Goal: Information Seeking & Learning: Learn about a topic

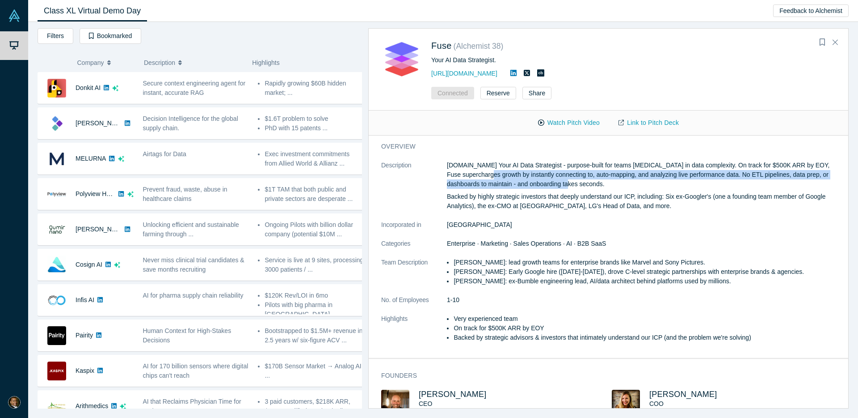
click at [105, 62] on button "Company" at bounding box center [106, 62] width 58 height 19
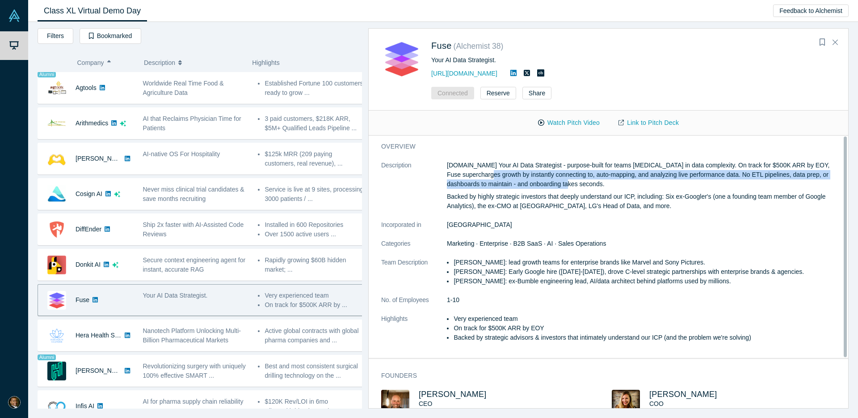
click at [105, 64] on button "Company" at bounding box center [106, 62] width 58 height 19
click at [110, 65] on icon "button" at bounding box center [109, 64] width 4 height 2
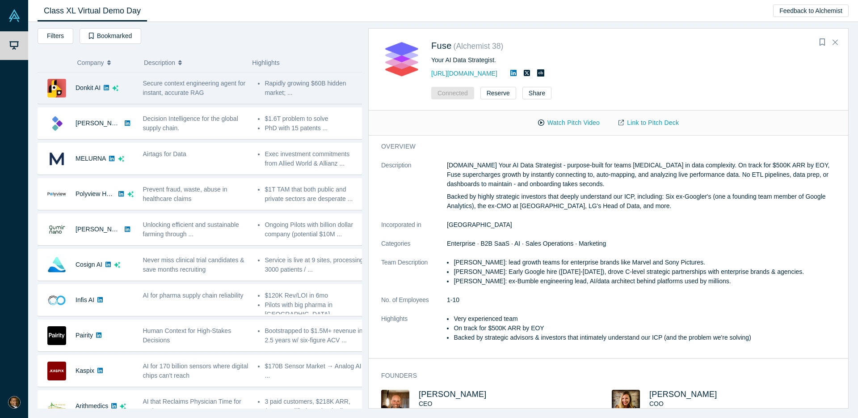
click at [172, 86] on span "Secure context engineering agent for instant, accurate RAG" at bounding box center [194, 88] width 103 height 17
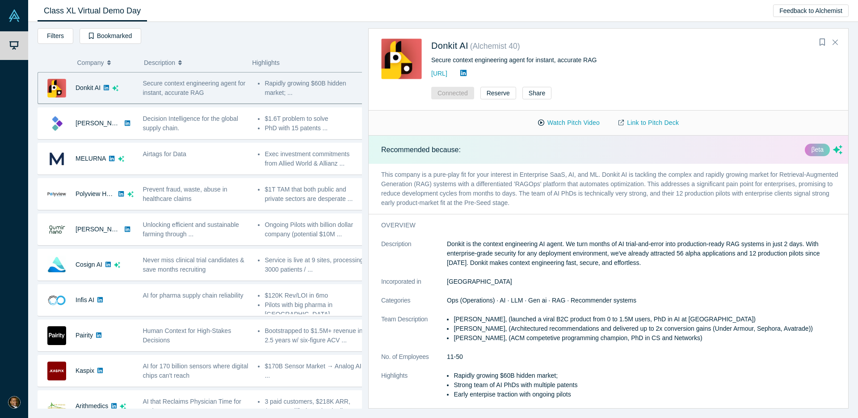
click at [109, 60] on icon "button" at bounding box center [109, 62] width 4 height 6
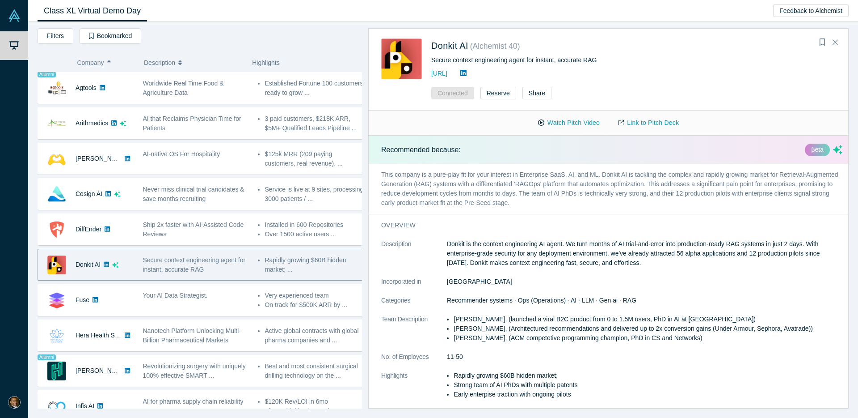
click at [110, 63] on icon "button" at bounding box center [109, 62] width 4 height 6
click at [110, 63] on icon "button" at bounding box center [109, 64] width 4 height 2
click at [110, 63] on icon "button" at bounding box center [109, 62] width 4 height 6
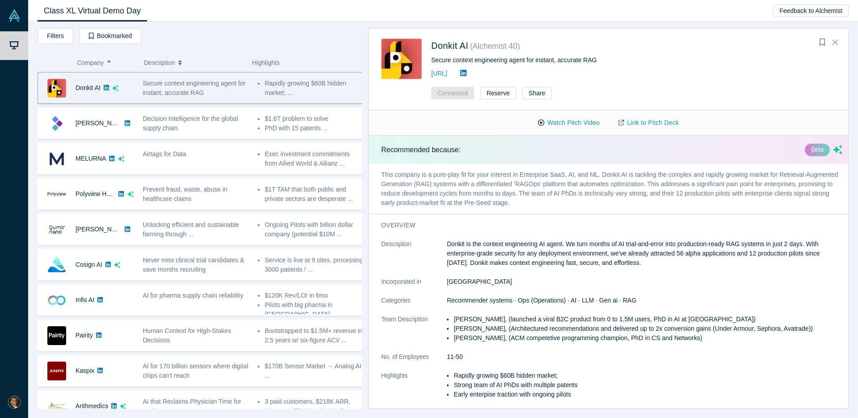
click at [110, 63] on icon "button" at bounding box center [109, 62] width 4 height 6
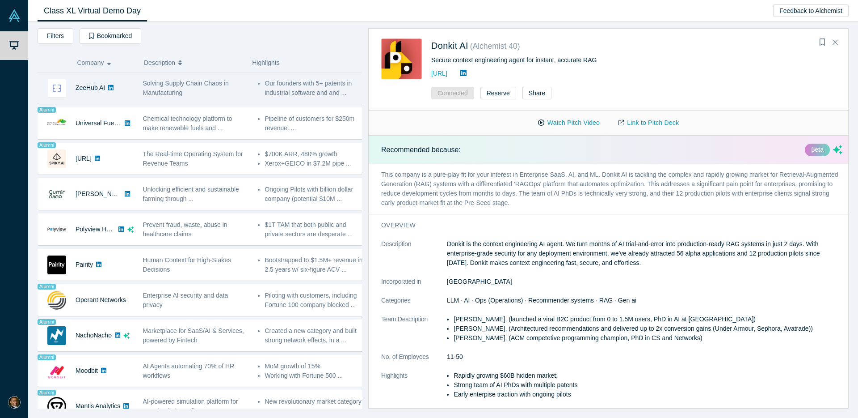
click at [141, 90] on div "Solving Supply Chain Chaos in Manufacturing" at bounding box center [195, 88] width 115 height 28
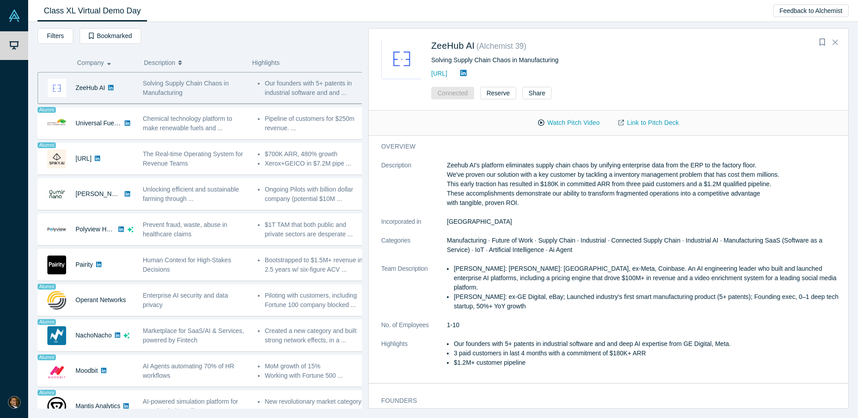
click at [489, 181] on p "Zeehub AI's platform eliminates supply chain chaos by unifying enterprise data …" at bounding box center [645, 184] width 396 height 47
drag, startPoint x: 482, startPoint y: 164, endPoint x: 752, endPoint y: 166, distance: 270.9
click at [581, 167] on p "Zeehub AI's platform eliminates supply chain chaos by unifying enterprise data …" at bounding box center [645, 184] width 396 height 47
copy p "platform eliminates supply chain chaos by unifying enterprise data from the ERP…"
click at [580, 191] on p "Zeehub AI's platform eliminates supply chain chaos by unifying enterprise data …" at bounding box center [645, 184] width 396 height 47
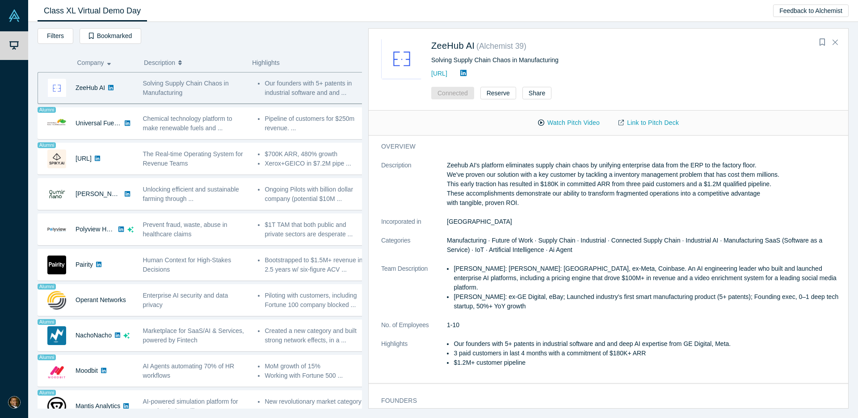
click at [529, 182] on p "Zeehub AI's platform eliminates supply chain chaos by unifying enterprise data …" at bounding box center [645, 184] width 396 height 47
click at [527, 177] on p "Zeehub AI's platform eliminates supply chain chaos by unifying enterprise data …" at bounding box center [645, 184] width 396 height 47
click at [548, 183] on p "Zeehub AI's platform eliminates supply chain chaos by unifying enterprise data …" at bounding box center [645, 184] width 396 height 47
click at [515, 188] on p "Zeehub AI's platform eliminates supply chain chaos by unifying enterprise data …" at bounding box center [645, 184] width 396 height 47
drag, startPoint x: 540, startPoint y: 183, endPoint x: 773, endPoint y: 188, distance: 233.0
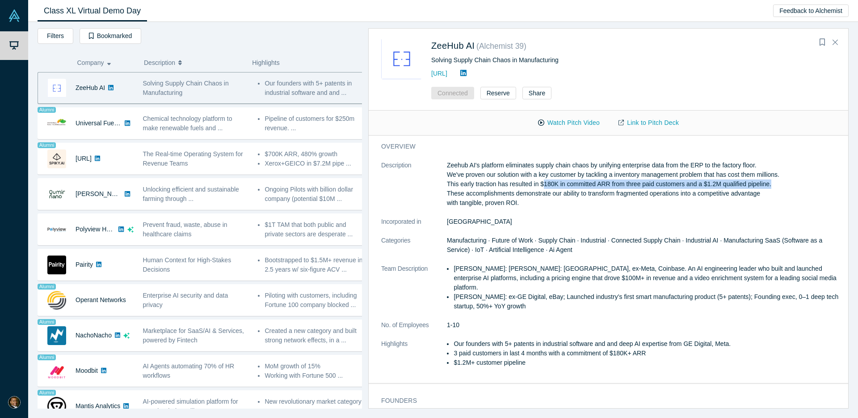
click at [581, 188] on p "Zeehub AI's platform eliminates supply chain chaos by unifying enterprise data …" at bounding box center [645, 184] width 396 height 47
copy p "$180K in committed ARR from three paid customers and a $1.2M qualified pipeline"
click at [548, 202] on p "Zeehub AI's platform eliminates supply chain chaos by unifying enterprise data …" at bounding box center [645, 184] width 396 height 47
click at [527, 199] on p "Zeehub AI's platform eliminates supply chain chaos by unifying enterprise data …" at bounding box center [645, 184] width 396 height 47
click at [581, 196] on p "Zeehub AI's platform eliminates supply chain chaos by unifying enterprise data …" at bounding box center [645, 184] width 396 height 47
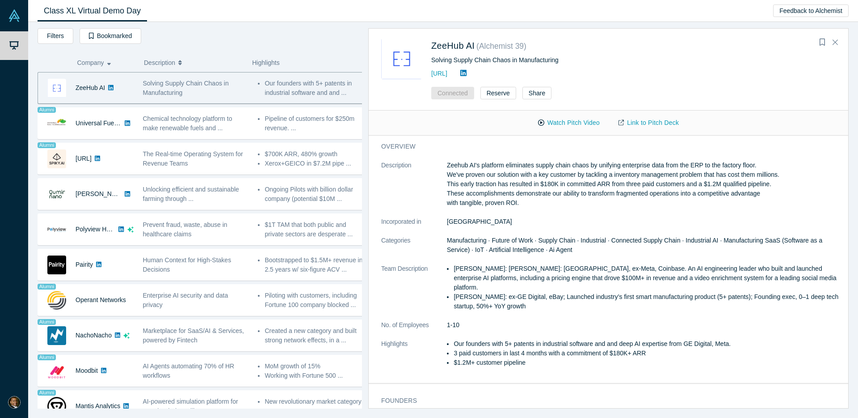
click at [527, 258] on dl "Description Zeehub AI's platform eliminates supply chain chaos by unifying ente…" at bounding box center [611, 269] width 461 height 216
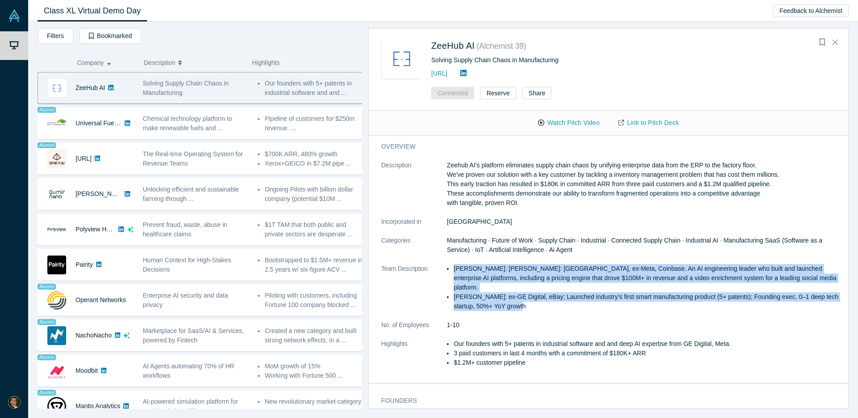
drag, startPoint x: 452, startPoint y: 268, endPoint x: 532, endPoint y: 298, distance: 85.2
click at [532, 298] on ul "[PERSON_NAME]: [PERSON_NAME]: [GEOGRAPHIC_DATA], ex-Meta, Coinbase. An AI engin…" at bounding box center [645, 287] width 396 height 47
copy ul "[PERSON_NAME]: [PERSON_NAME]: [GEOGRAPHIC_DATA], ex-Meta, Coinbase. An AI engin…"
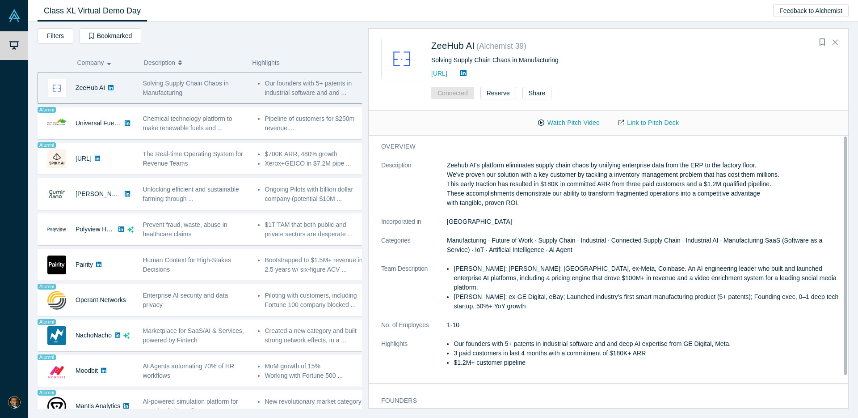
click at [573, 199] on p "Zeehub AI's platform eliminates supply chain chaos by unifying enterprise data …" at bounding box center [645, 184] width 396 height 47
click at [581, 205] on p "Zeehub AI's platform eliminates supply chain chaos by unifying enterprise data …" at bounding box center [645, 184] width 396 height 47
click at [581, 182] on p "Zeehub AI's platform eliminates supply chain chaos by unifying enterprise data …" at bounding box center [645, 184] width 396 height 47
